Goal: Find specific page/section: Find specific page/section

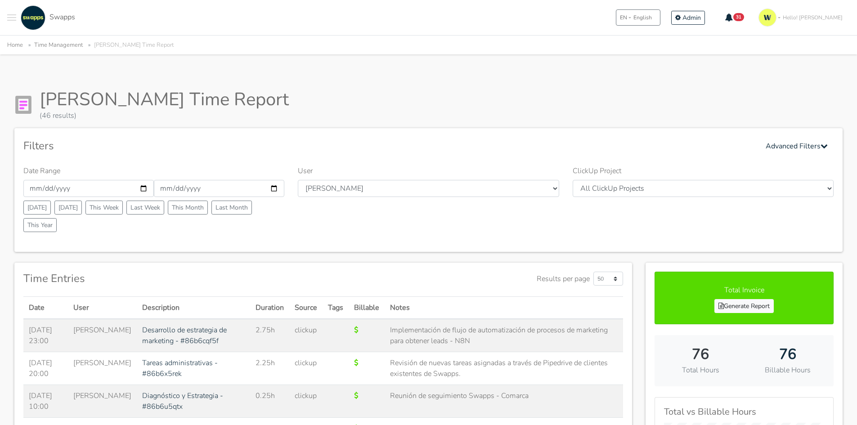
click at [14, 19] on button "Toggle navigation menu" at bounding box center [11, 17] width 9 height 25
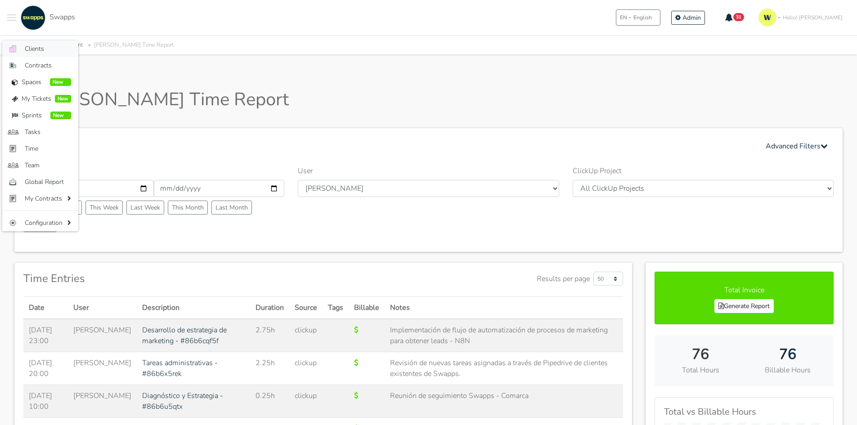
click at [26, 55] on link ".cls-1 { fill: #F15CFF; } .cls-2 { fill: #9a9a9a; } Clients" at bounding box center [40, 48] width 76 height 17
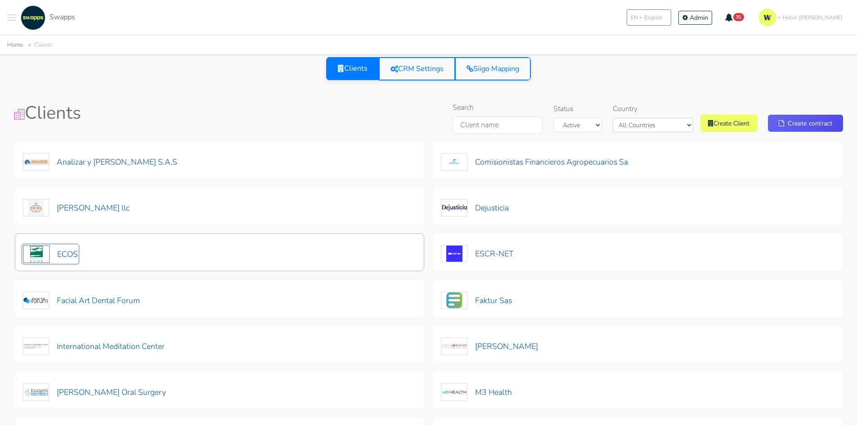
click at [46, 247] on img at bounding box center [36, 254] width 27 height 18
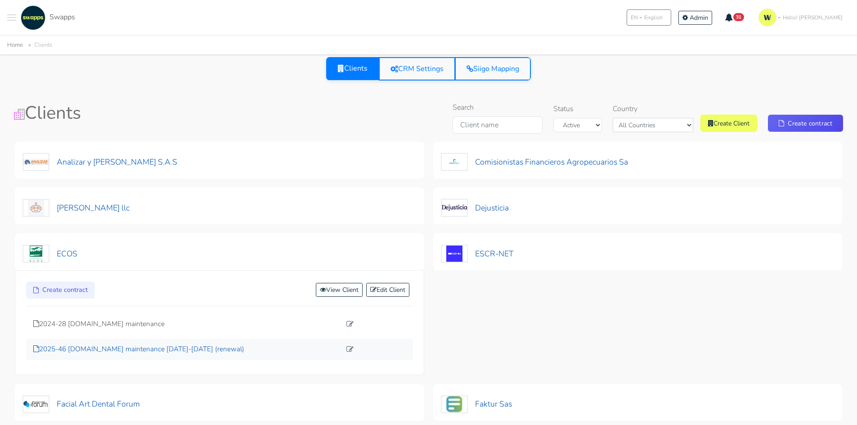
click at [129, 349] on p "2025-46 [DOMAIN_NAME] maintenance [DATE]-[DATE] (renewal)" at bounding box center [187, 349] width 308 height 10
